Goal: Task Accomplishment & Management: Use online tool/utility

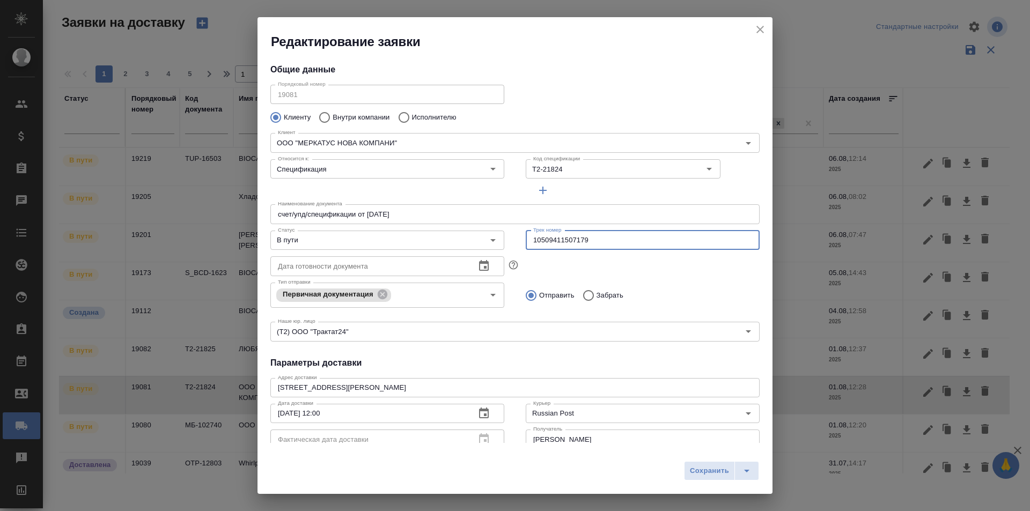
scroll to position [61, 0]
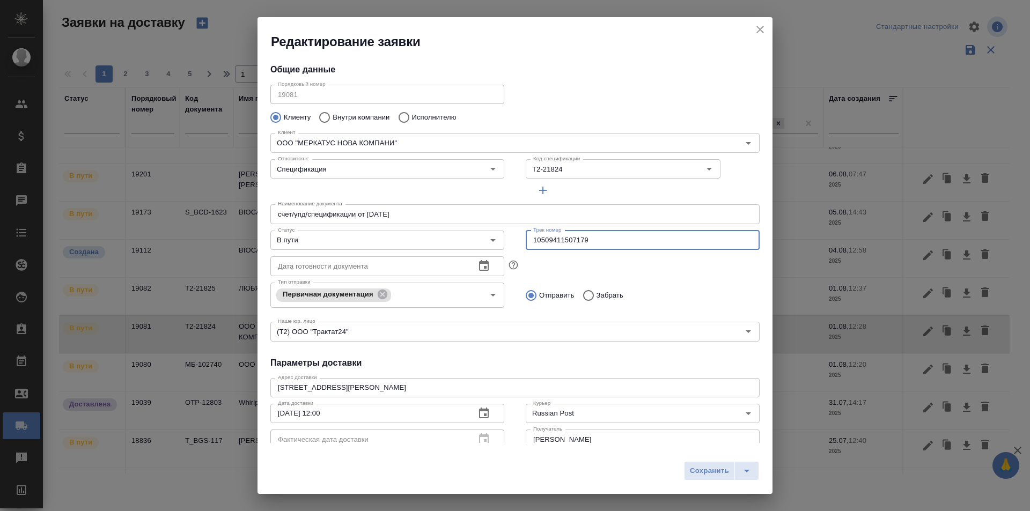
click at [758, 28] on icon "close" at bounding box center [760, 29] width 13 height 13
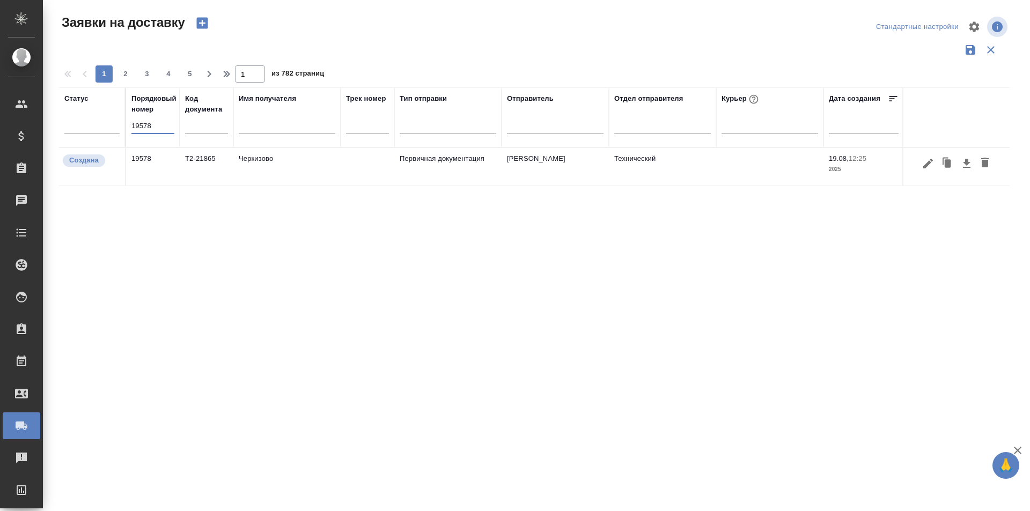
type input "19578"
click at [929, 167] on icon "button" at bounding box center [928, 163] width 13 height 13
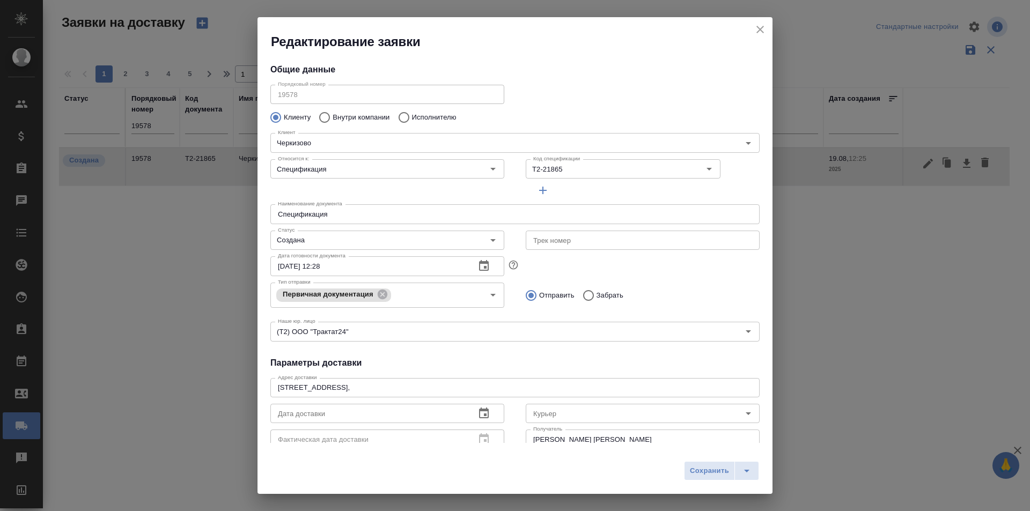
type input "Байбекова Елена"
type input "8 903 299 25 97"
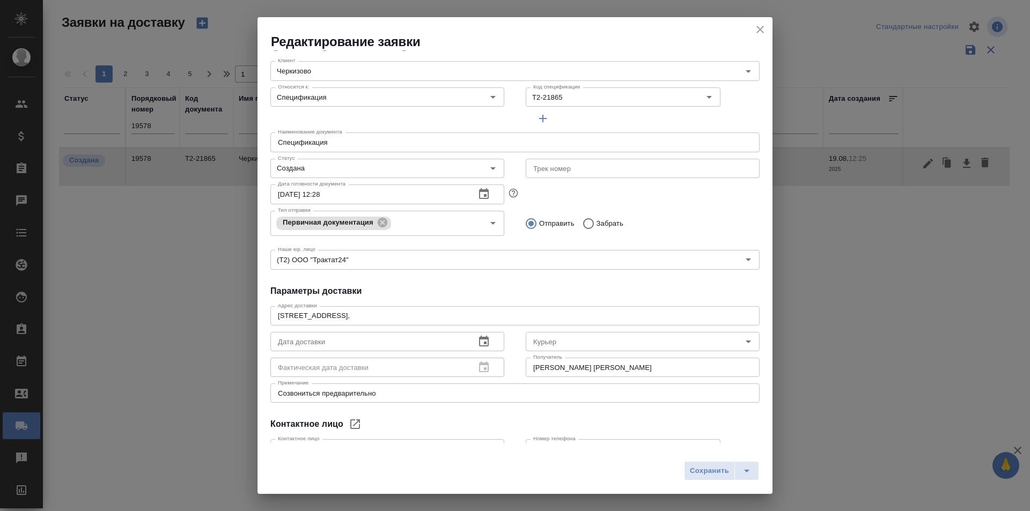
scroll to position [146, 0]
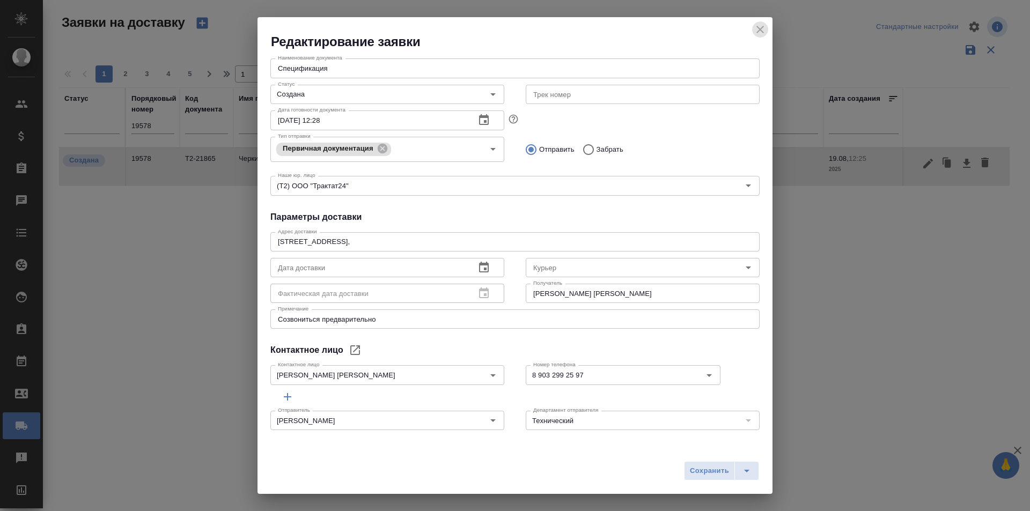
click at [756, 35] on icon "close" at bounding box center [760, 29] width 13 height 13
